Goal: Task Accomplishment & Management: Use online tool/utility

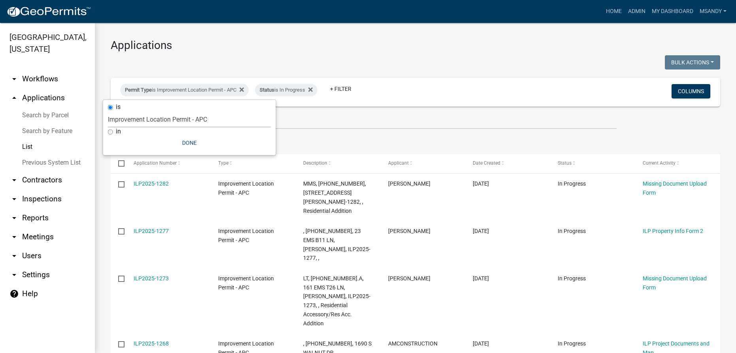
select select "3: 100"
select select "a2c991f8-68ce-43d3-971c-57015753063b"
click at [182, 141] on button "Done" at bounding box center [189, 143] width 163 height 14
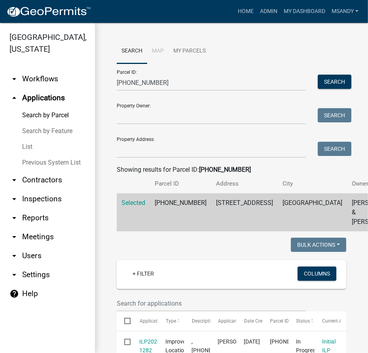
scroll to position [404, 0]
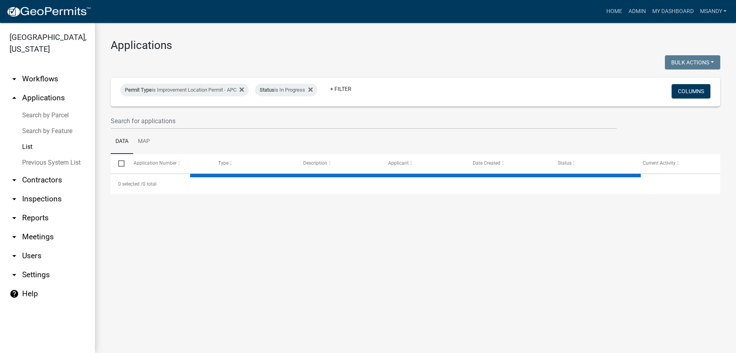
select select "3: 100"
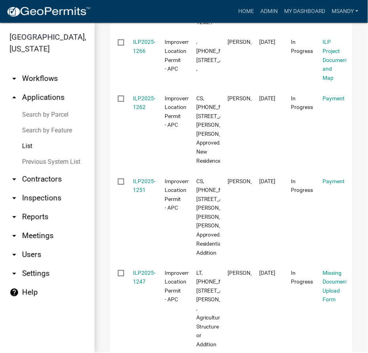
scroll to position [549, 0]
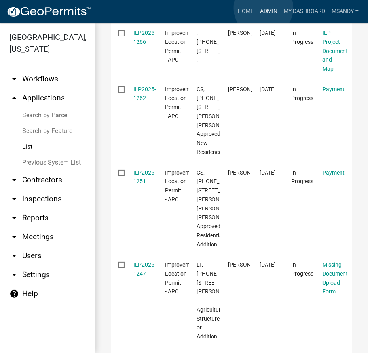
click at [263, 8] on link "Admin" at bounding box center [269, 11] width 24 height 15
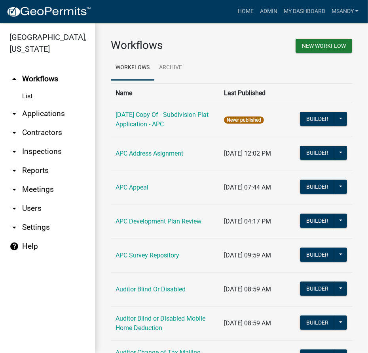
click at [37, 112] on link "arrow_drop_down Applications" at bounding box center [47, 113] width 95 height 19
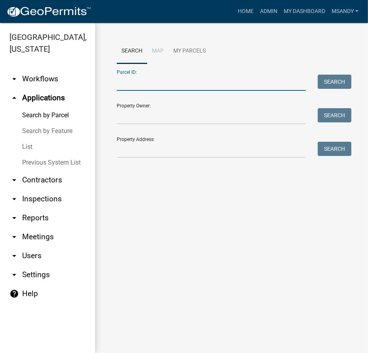
click at [140, 82] on input "Parcel ID:" at bounding box center [211, 83] width 189 height 16
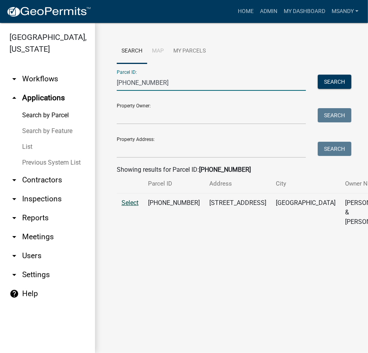
type input "[PHONE_NUMBER]"
click at [135, 207] on span "Select" at bounding box center [129, 203] width 17 height 8
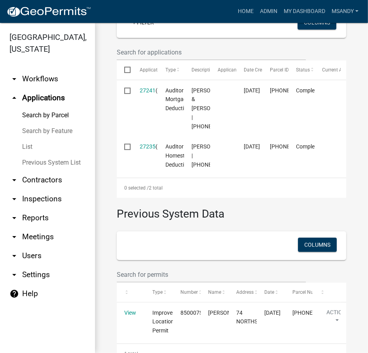
scroll to position [359, 0]
